Goal: Task Accomplishment & Management: Use online tool/utility

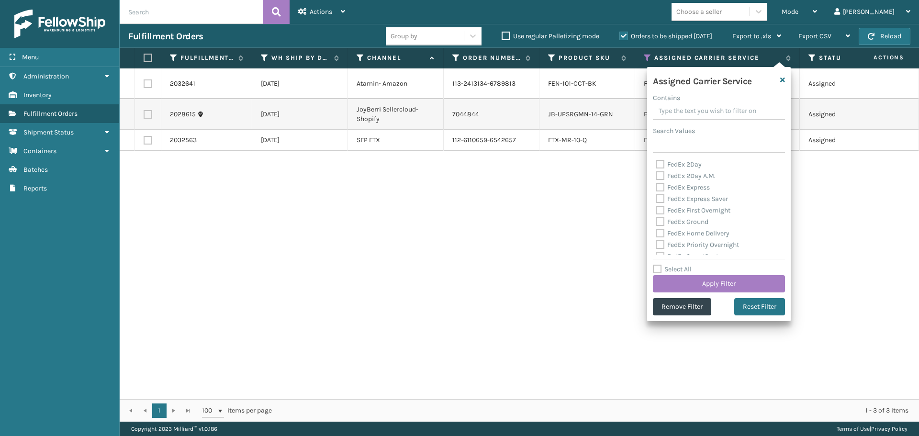
scroll to position [239, 0]
click at [884, 256] on div "2032641 [DATE] Atamin- Amazon 113-2413134-6789813 FEN-101-CCT-BK FedEx Home Del…" at bounding box center [520, 233] width 800 height 331
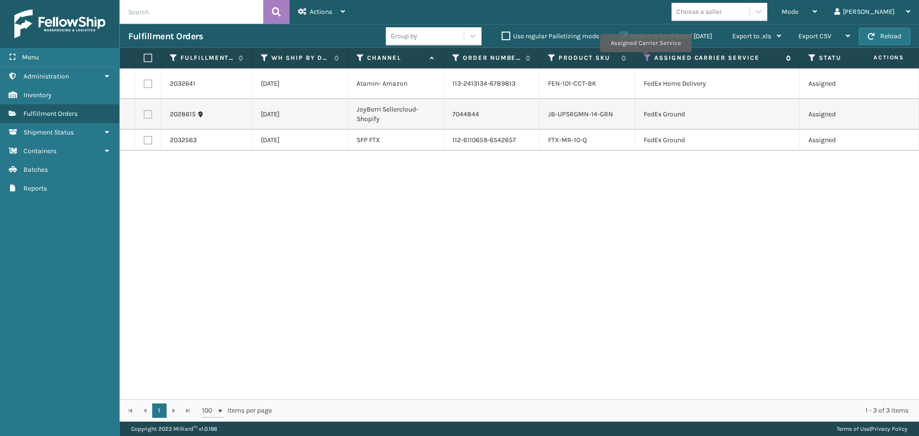
click at [645, 59] on icon at bounding box center [648, 58] width 8 height 9
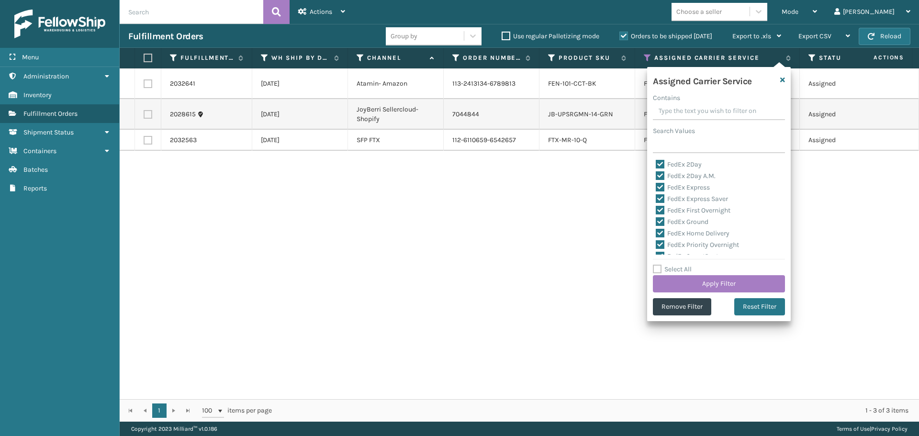
click at [659, 271] on label "Select All" at bounding box center [672, 269] width 39 height 8
click at [659, 265] on input "Select All" at bounding box center [725, 264] width 144 height 1
checkbox input "true"
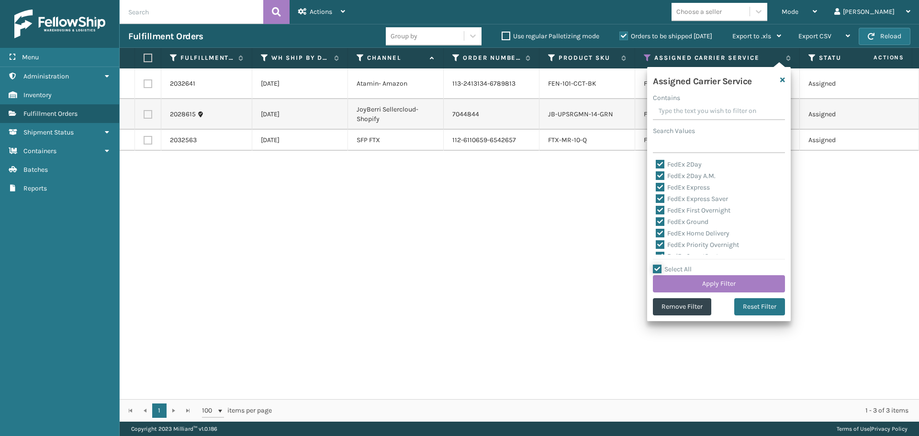
checkbox input "true"
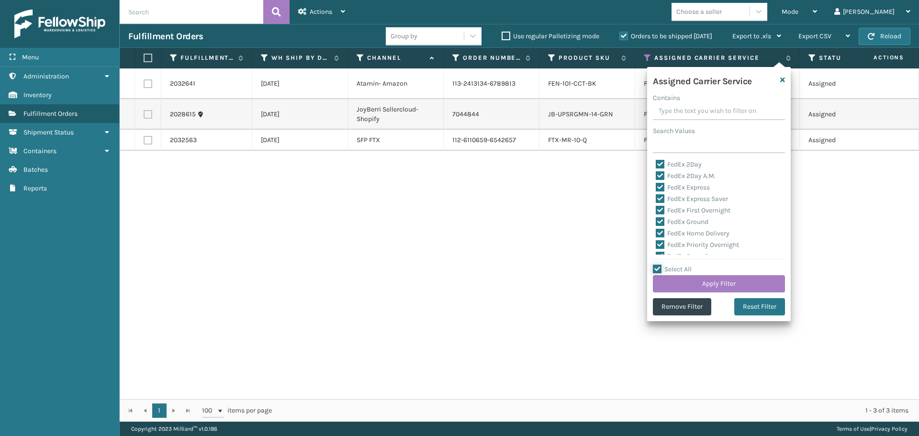
checkbox input "true"
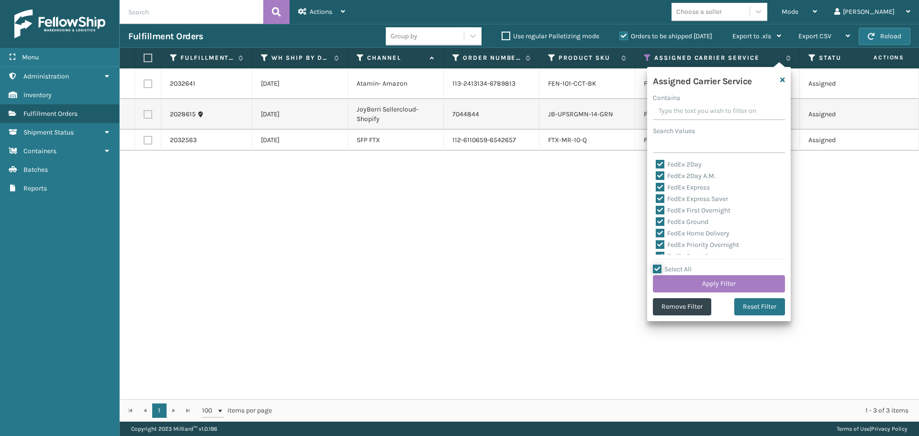
checkbox input "true"
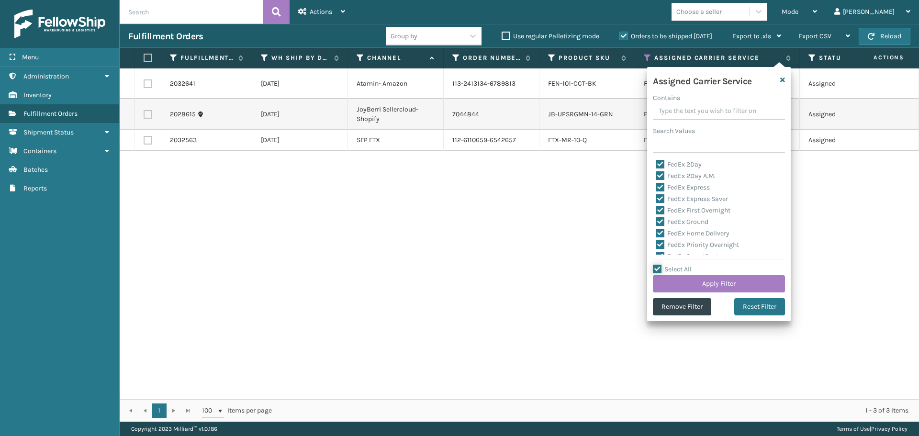
checkbox input "true"
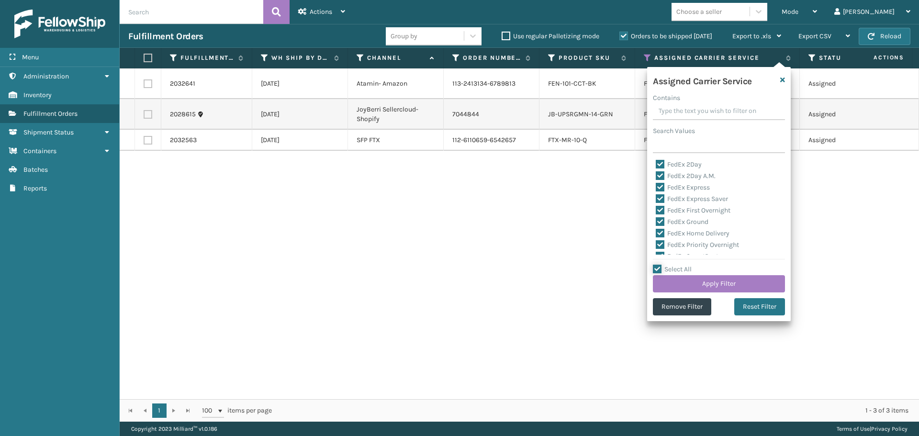
checkbox input "true"
click at [659, 271] on label "Select All" at bounding box center [672, 269] width 39 height 8
click at [659, 265] on input "Select All" at bounding box center [725, 264] width 144 height 1
checkbox input "false"
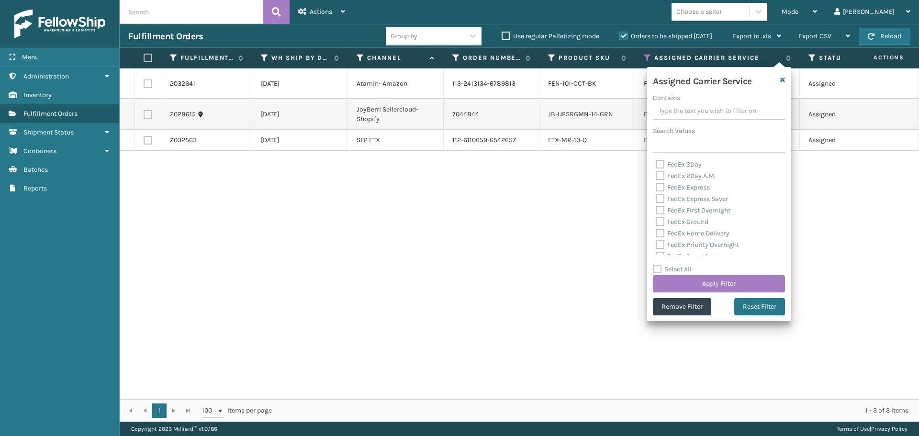
checkbox input "false"
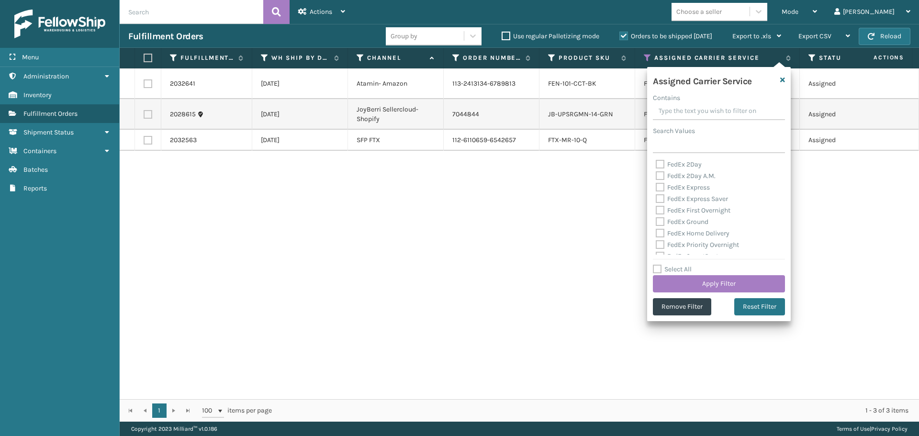
checkbox input "false"
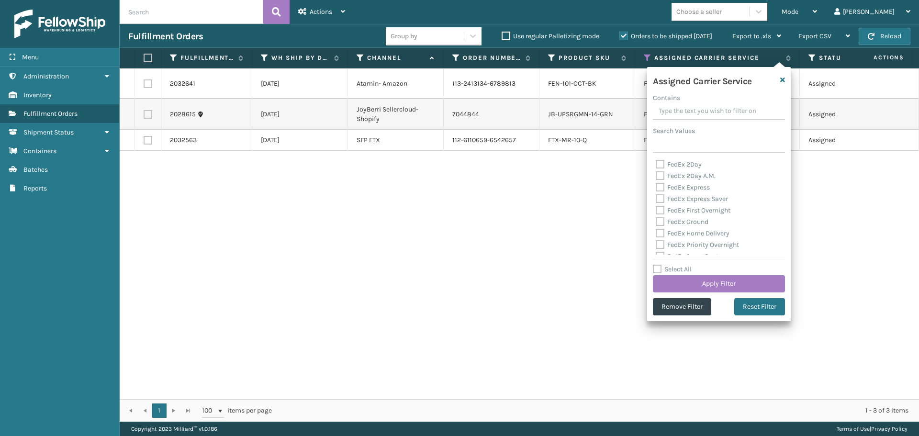
checkbox input "false"
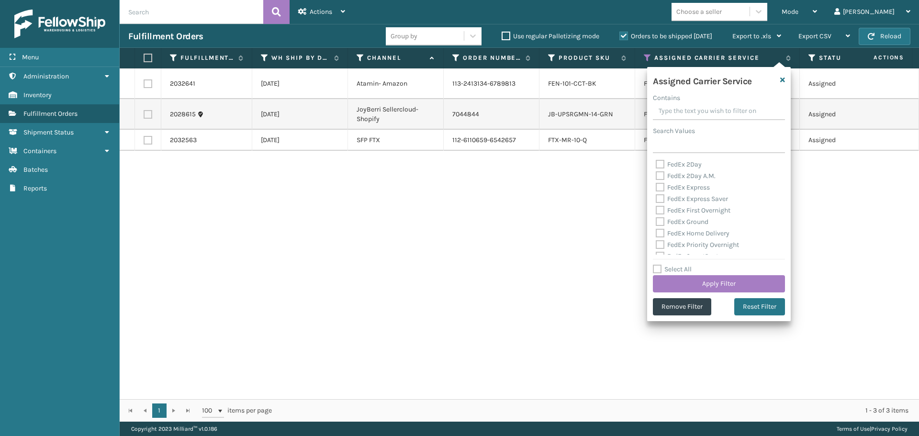
checkbox input "false"
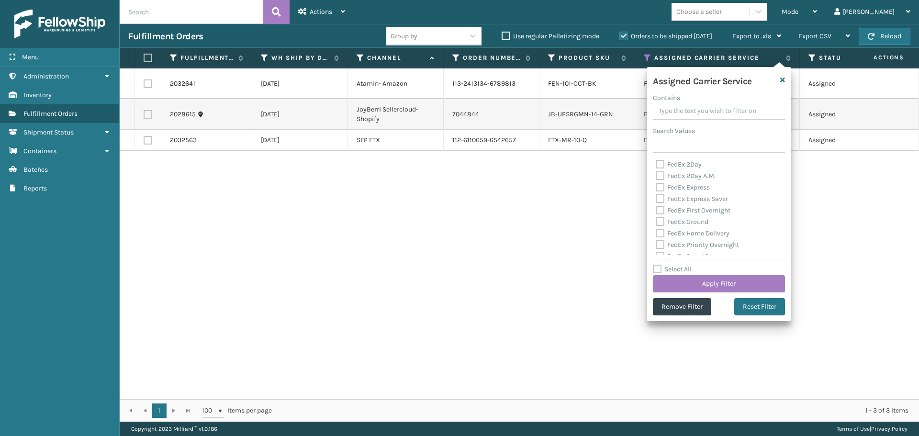
checkbox input "false"
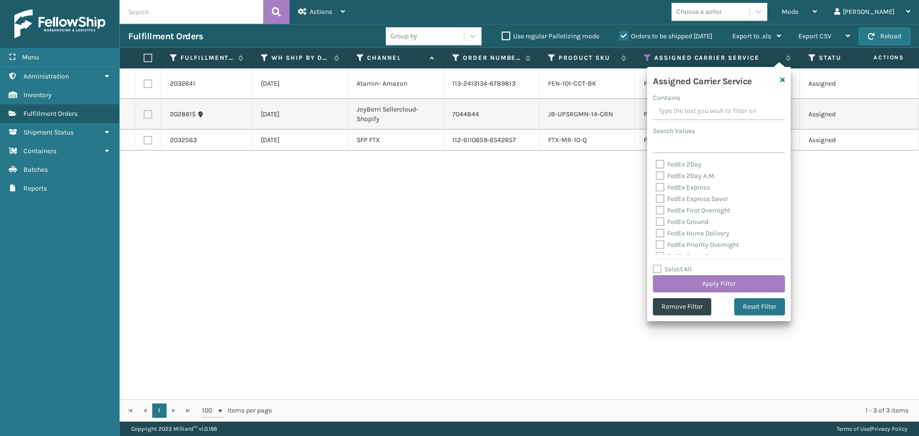
checkbox input "false"
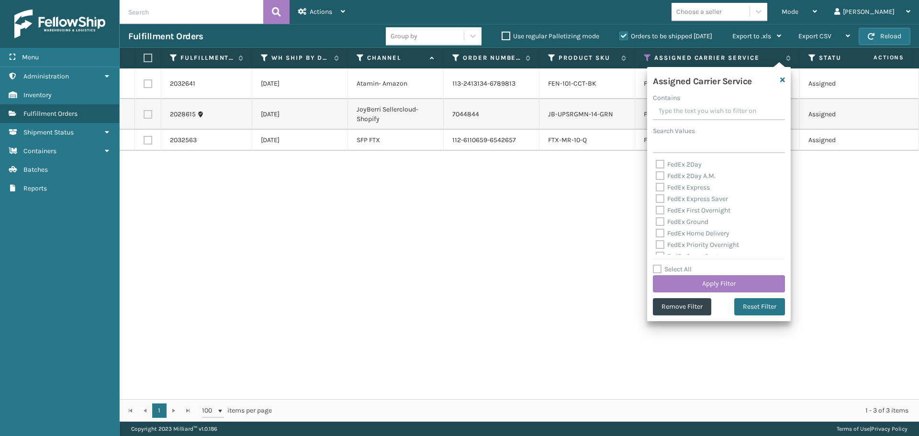
checkbox input "false"
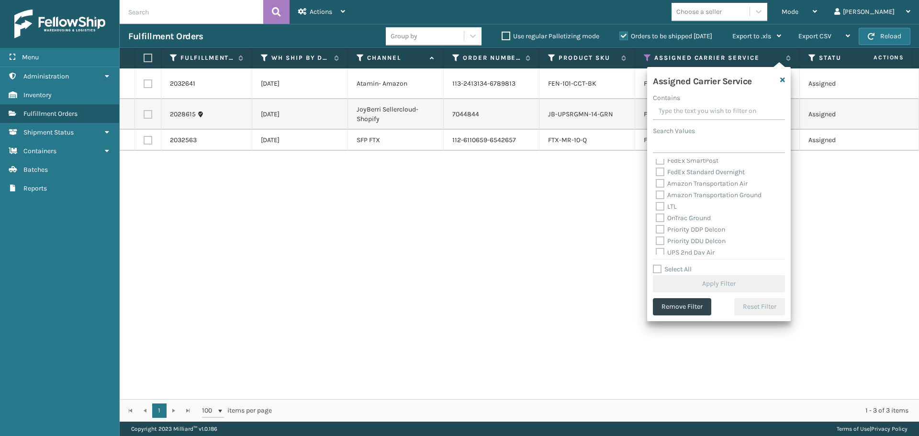
click at [663, 207] on label "LTL" at bounding box center [666, 207] width 21 height 8
click at [657, 207] on input "LTL" at bounding box center [656, 204] width 0 height 6
checkbox input "true"
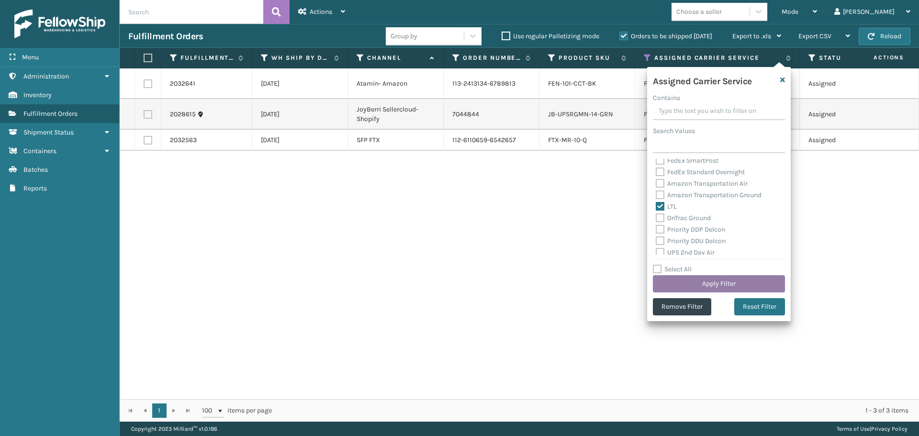
click at [704, 284] on button "Apply Filter" at bounding box center [719, 283] width 132 height 17
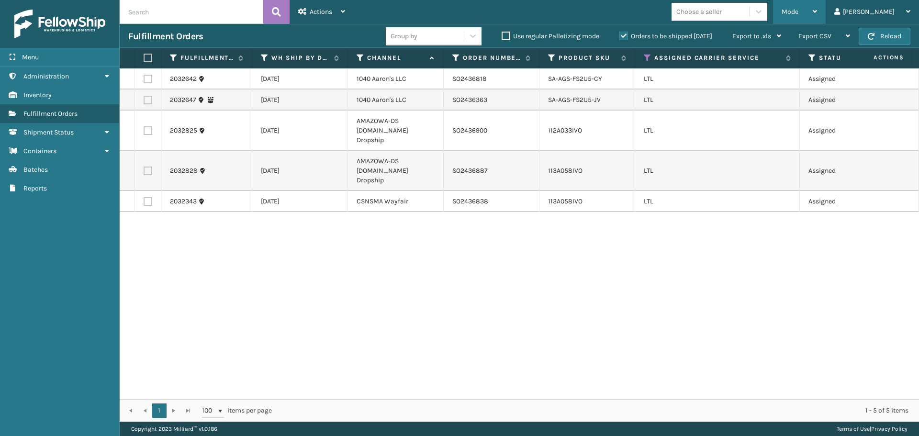
click at [817, 9] on div "Mode" at bounding box center [799, 12] width 35 height 24
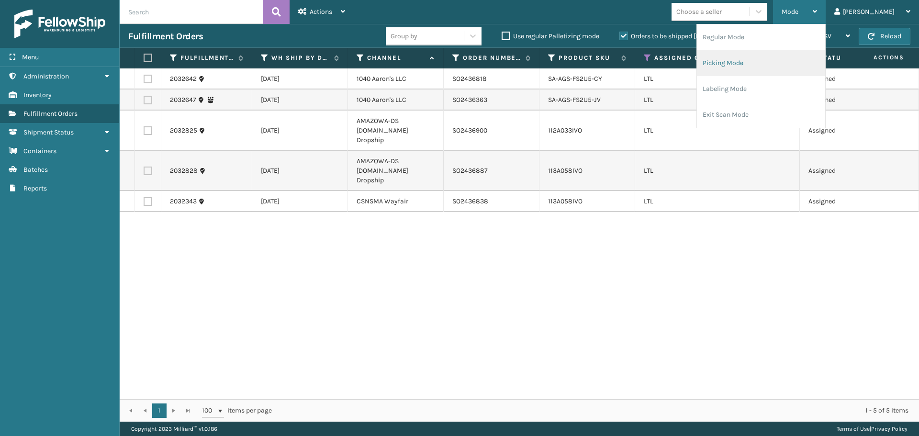
click at [781, 62] on li "Picking Mode" at bounding box center [761, 63] width 128 height 26
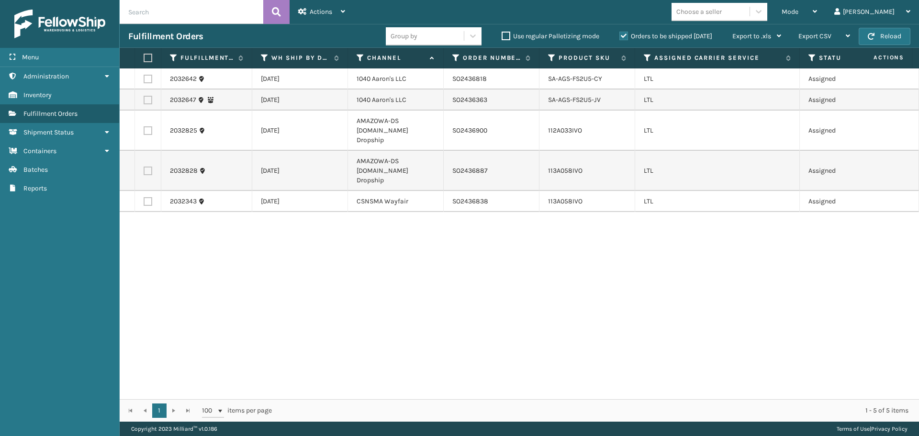
click at [151, 126] on label at bounding box center [148, 130] width 9 height 9
click at [144, 126] on input "checkbox" at bounding box center [144, 129] width 0 height 6
checkbox input "true"
click at [150, 167] on label at bounding box center [148, 171] width 9 height 9
click at [144, 167] on input "checkbox" at bounding box center [144, 170] width 0 height 6
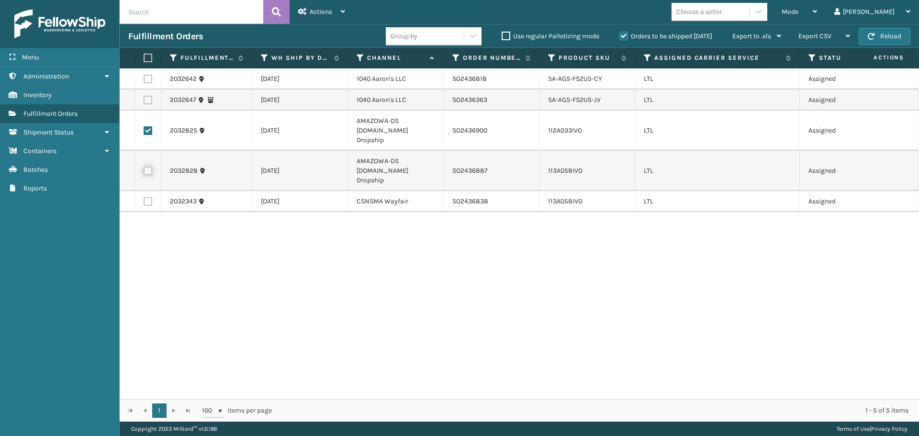
checkbox input "true"
click at [321, 13] on span "Actions" at bounding box center [321, 12] width 23 height 8
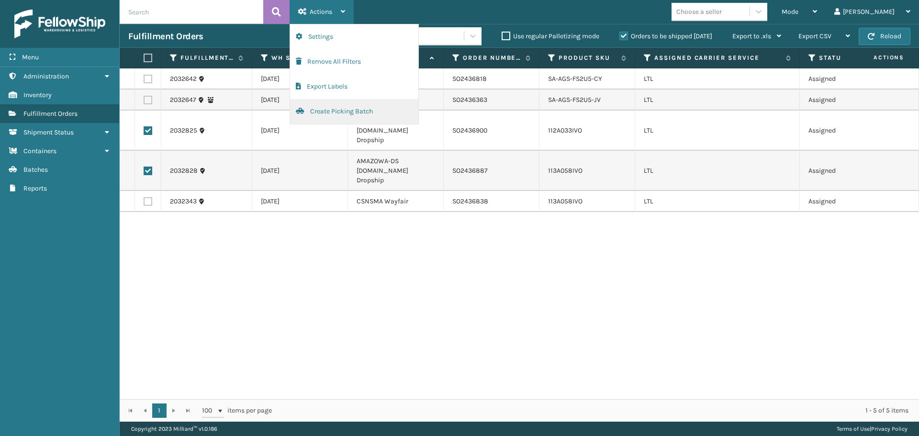
click at [338, 105] on button "Create Picking Batch" at bounding box center [354, 111] width 128 height 25
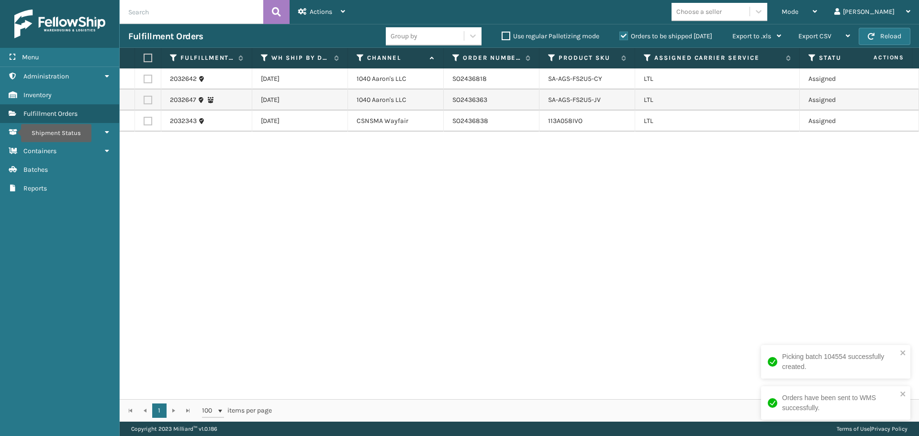
click at [150, 124] on label at bounding box center [148, 121] width 9 height 9
click at [144, 123] on input "checkbox" at bounding box center [144, 120] width 0 height 6
checkbox input "true"
click at [328, 17] on div "Actions" at bounding box center [321, 12] width 47 height 24
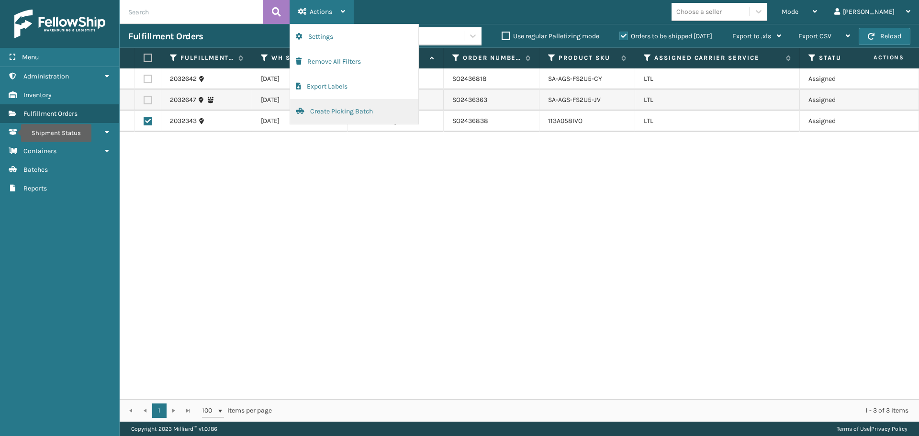
click at [347, 109] on button "Create Picking Batch" at bounding box center [354, 111] width 128 height 25
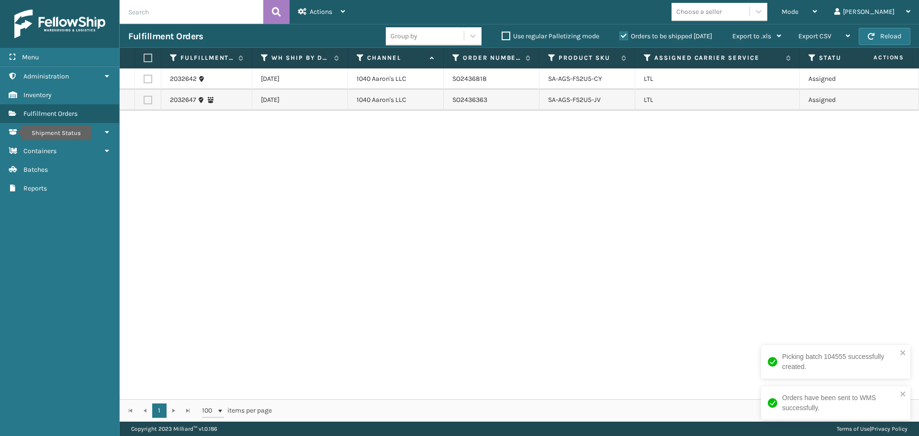
click at [149, 75] on label at bounding box center [148, 79] width 9 height 9
click at [144, 75] on input "checkbox" at bounding box center [144, 78] width 0 height 6
checkbox input "true"
click at [146, 104] on td at bounding box center [148, 100] width 26 height 21
click at [149, 101] on label at bounding box center [148, 100] width 9 height 9
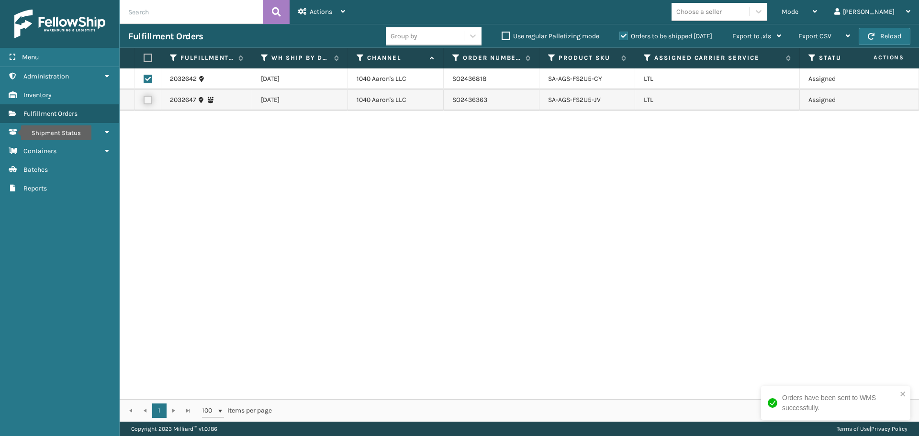
click at [144, 101] on input "checkbox" at bounding box center [144, 99] width 0 height 6
checkbox input "true"
click at [320, 12] on span "Actions" at bounding box center [321, 12] width 23 height 8
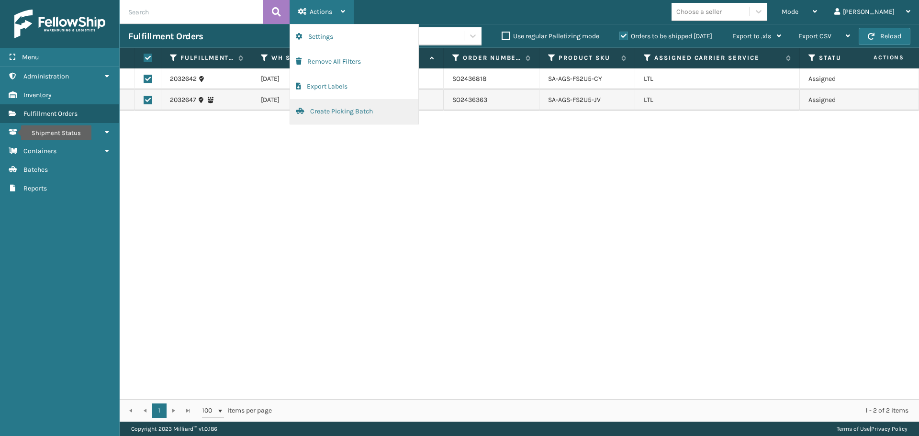
click at [336, 111] on button "Create Picking Batch" at bounding box center [354, 111] width 128 height 25
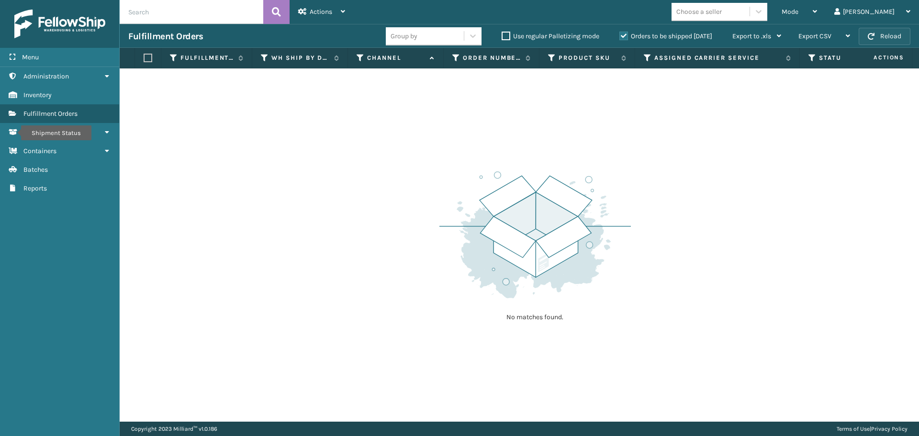
click at [886, 34] on button "Reload" at bounding box center [885, 36] width 52 height 17
click at [865, 41] on button "Reload" at bounding box center [885, 36] width 52 height 17
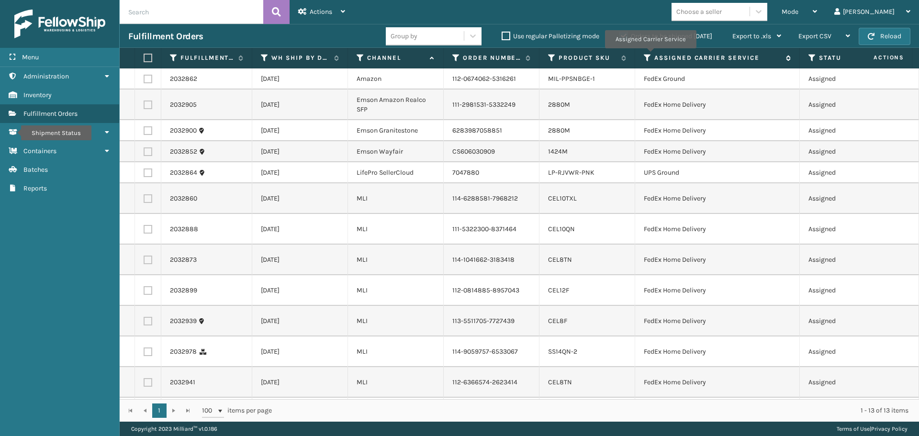
click at [650, 55] on icon at bounding box center [648, 58] width 8 height 9
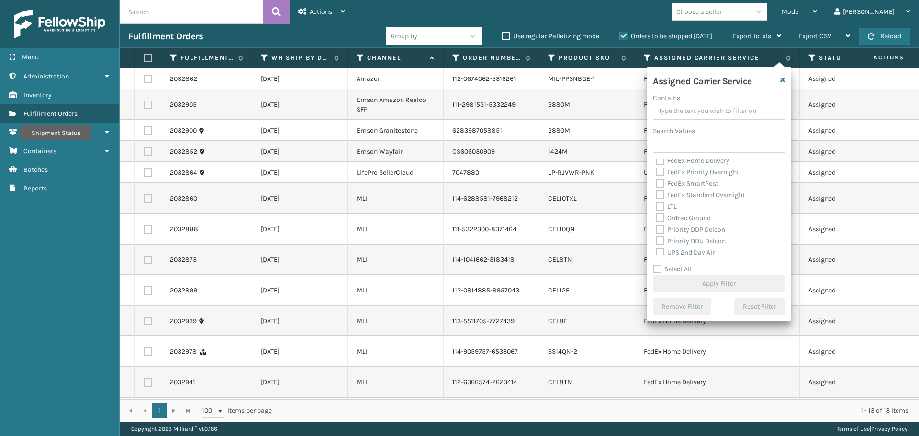
click at [660, 205] on label "LTL" at bounding box center [666, 207] width 21 height 8
click at [657, 205] on input "LTL" at bounding box center [656, 204] width 0 height 6
checkbox input "true"
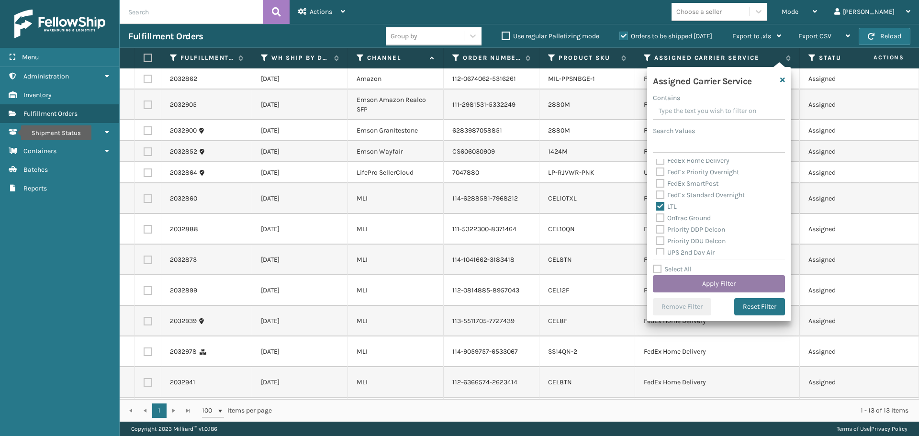
click at [691, 277] on button "Apply Filter" at bounding box center [719, 283] width 132 height 17
